Goal: Task Accomplishment & Management: Manage account settings

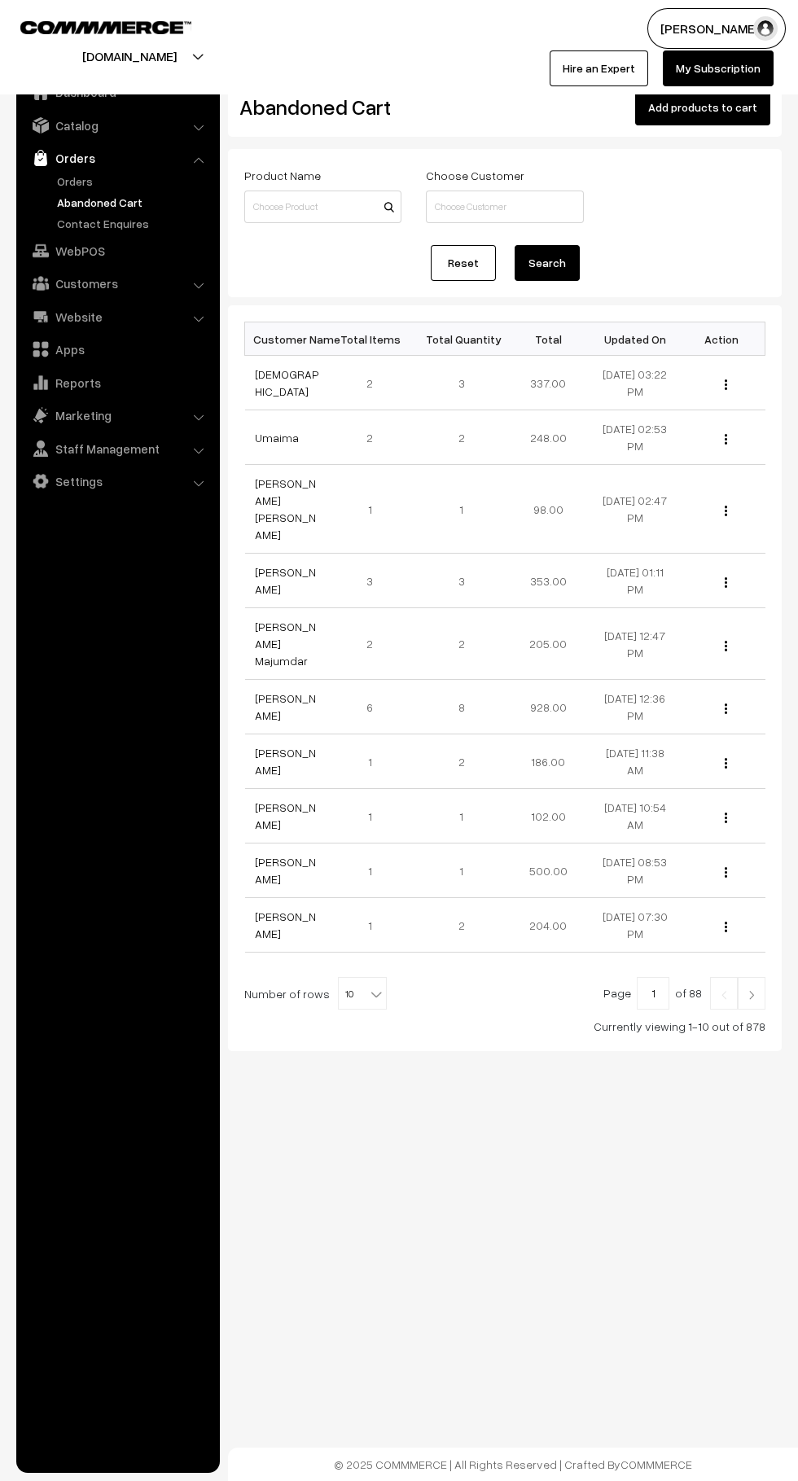
click at [94, 194] on link "Abandoned Cart" at bounding box center [133, 202] width 161 height 17
click at [81, 202] on link "Abandoned Cart" at bounding box center [133, 202] width 161 height 17
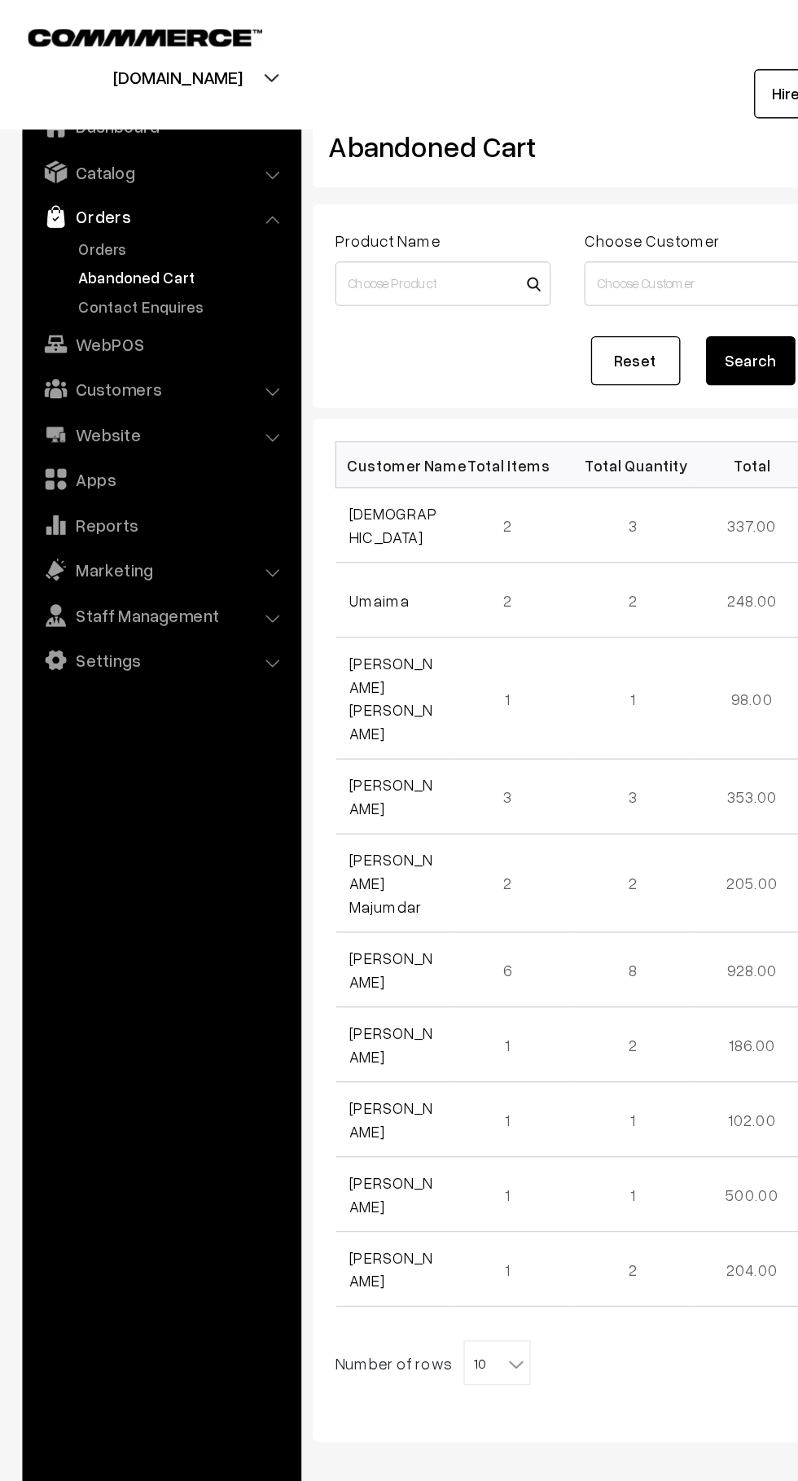
click at [84, 186] on link "Orders" at bounding box center [133, 181] width 161 height 17
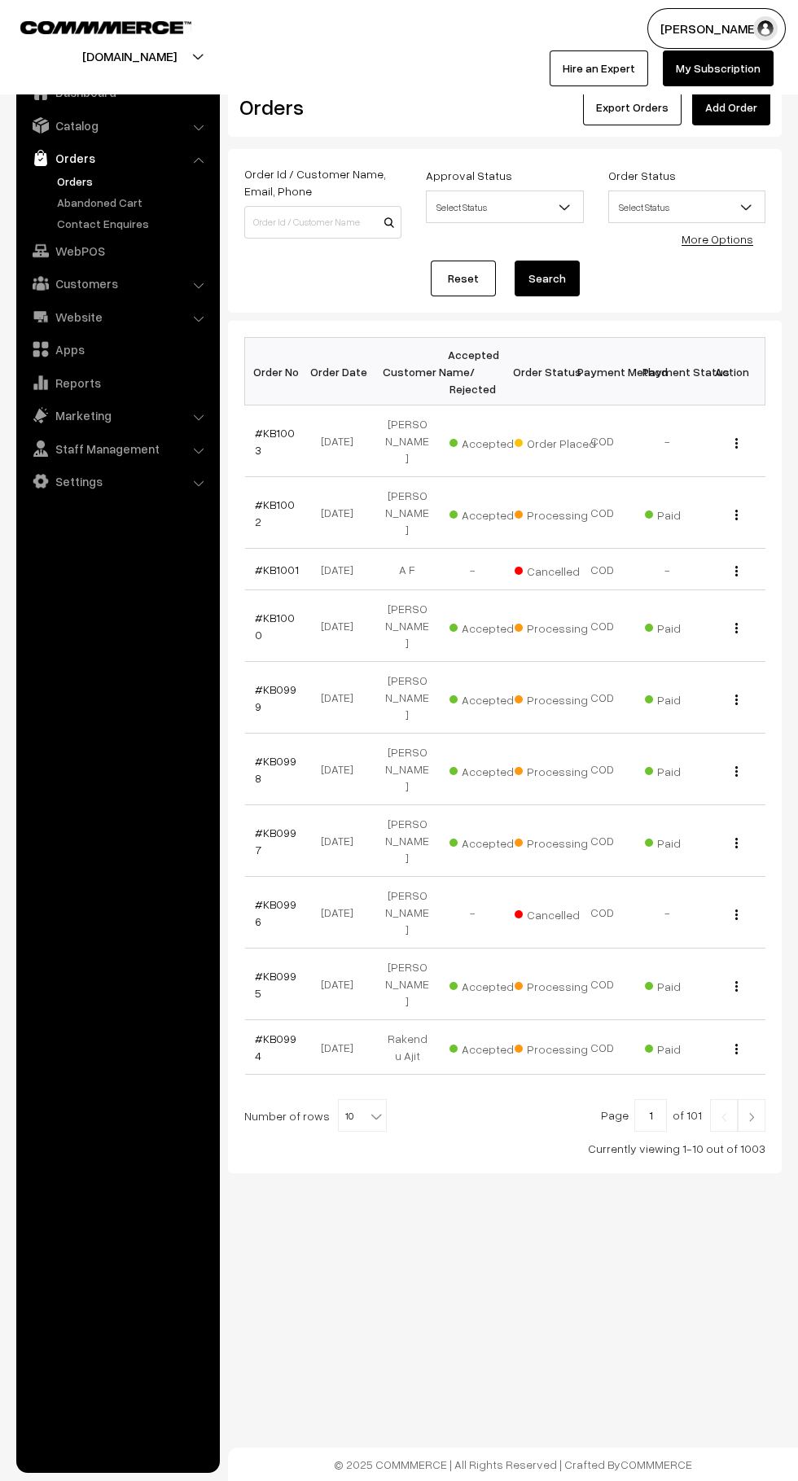
click at [288, 441] on link "#KB1003" at bounding box center [275, 441] width 40 height 31
